Goal: Task Accomplishment & Management: Complete application form

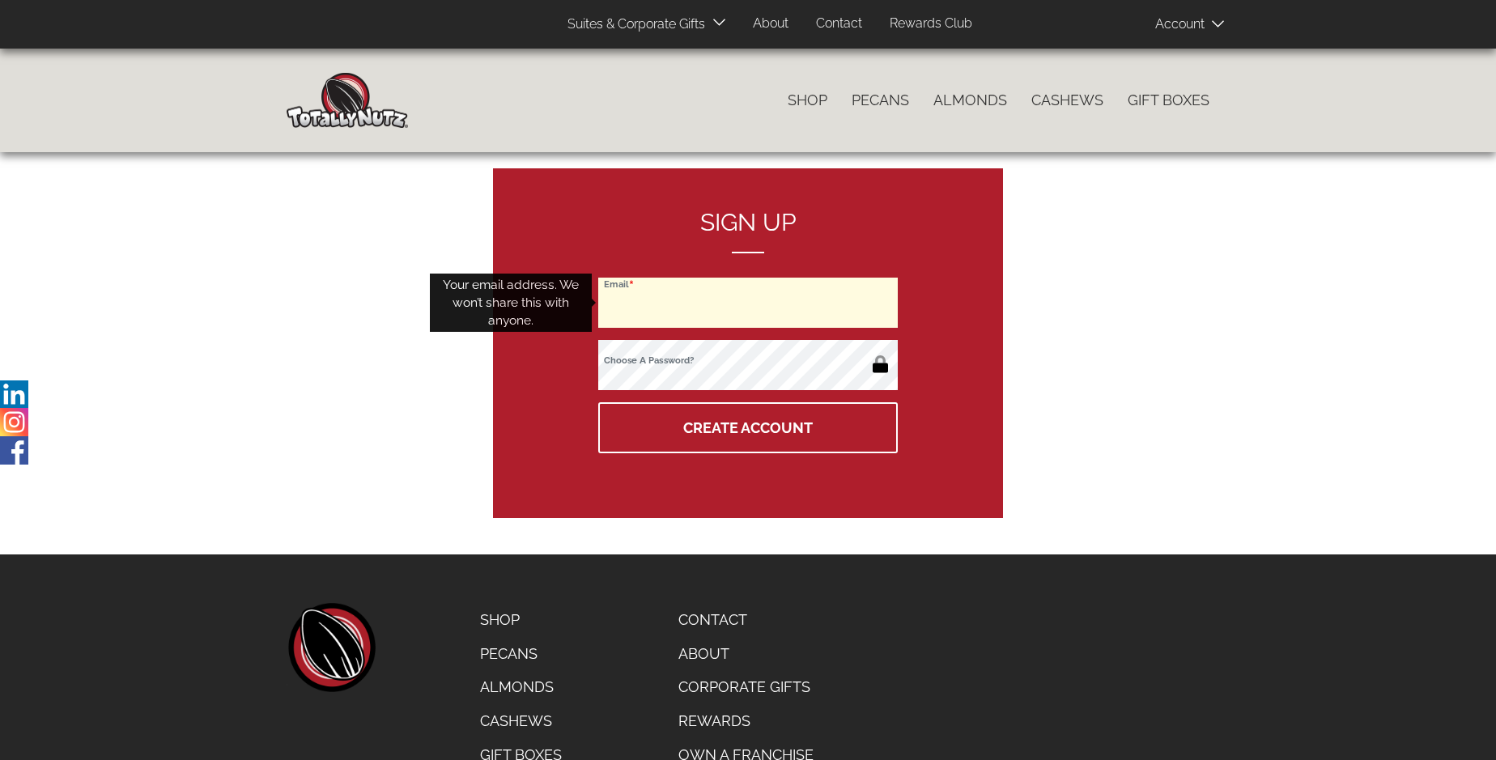
click at [748, 303] on input "Email" at bounding box center [747, 303] width 299 height 50
type input "[EMAIL_ADDRESS][DOMAIN_NAME]"
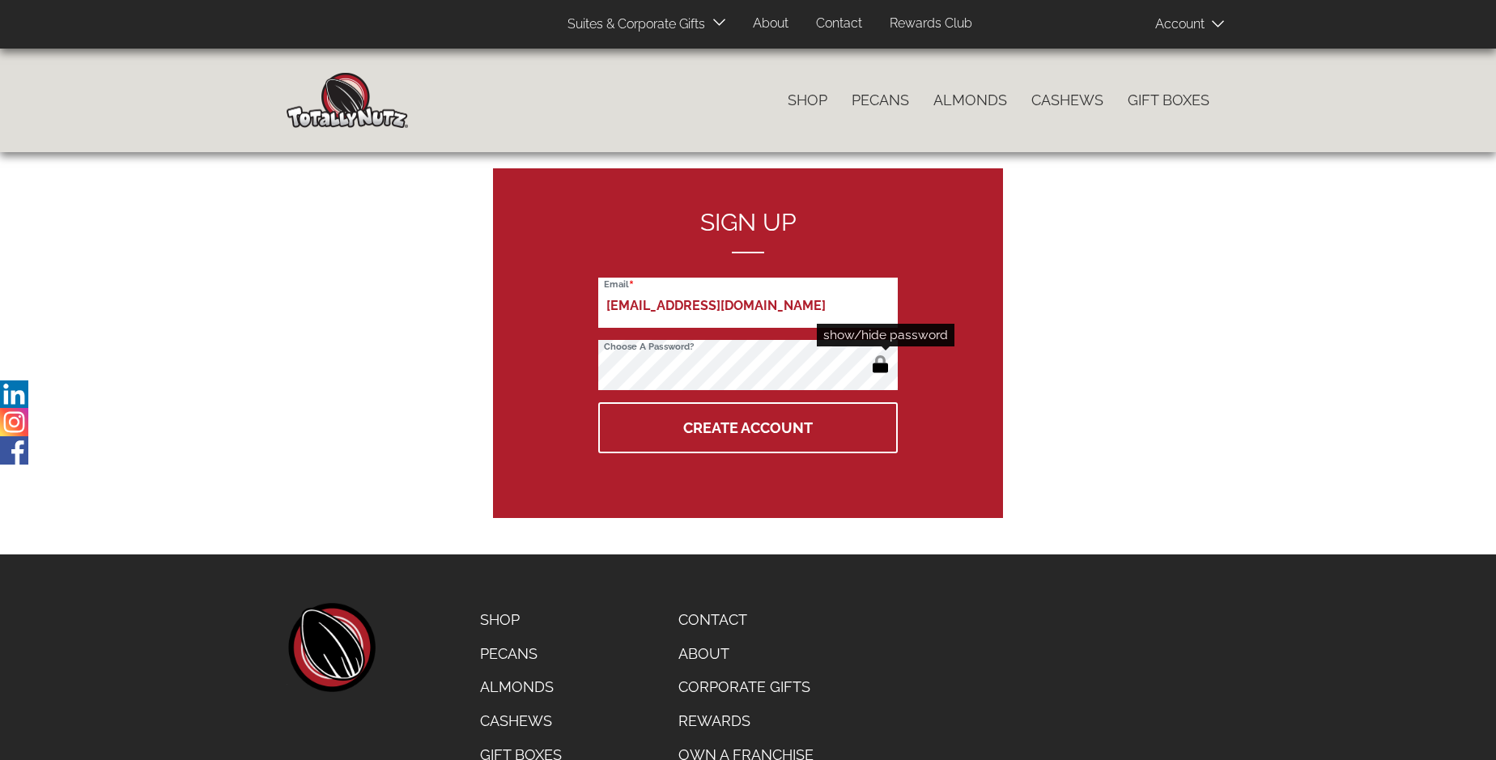
click at [880, 366] on button "button" at bounding box center [880, 366] width 27 height 26
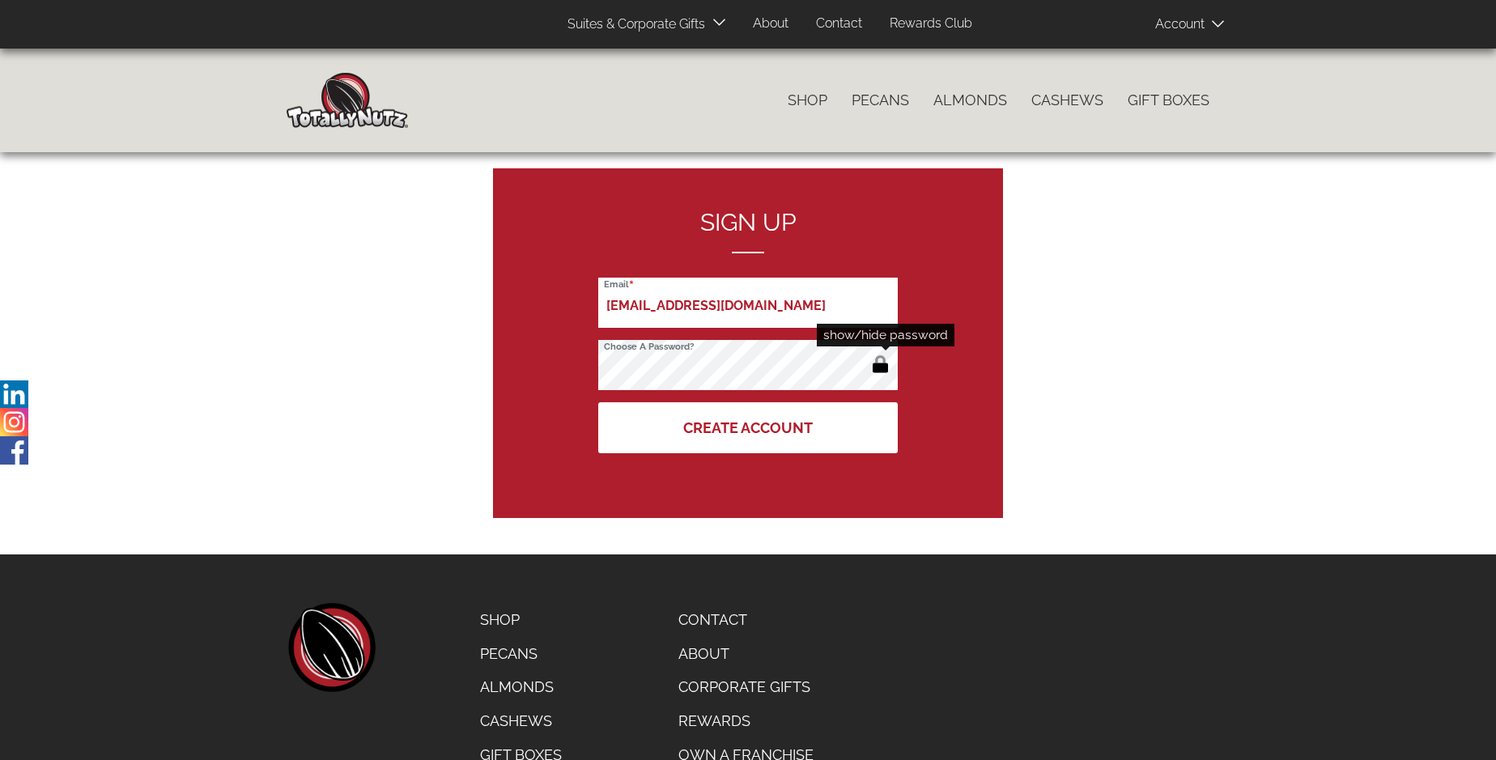
click at [748, 427] on button "Create Account" at bounding box center [747, 427] width 299 height 51
